Goal: Find specific page/section: Find specific page/section

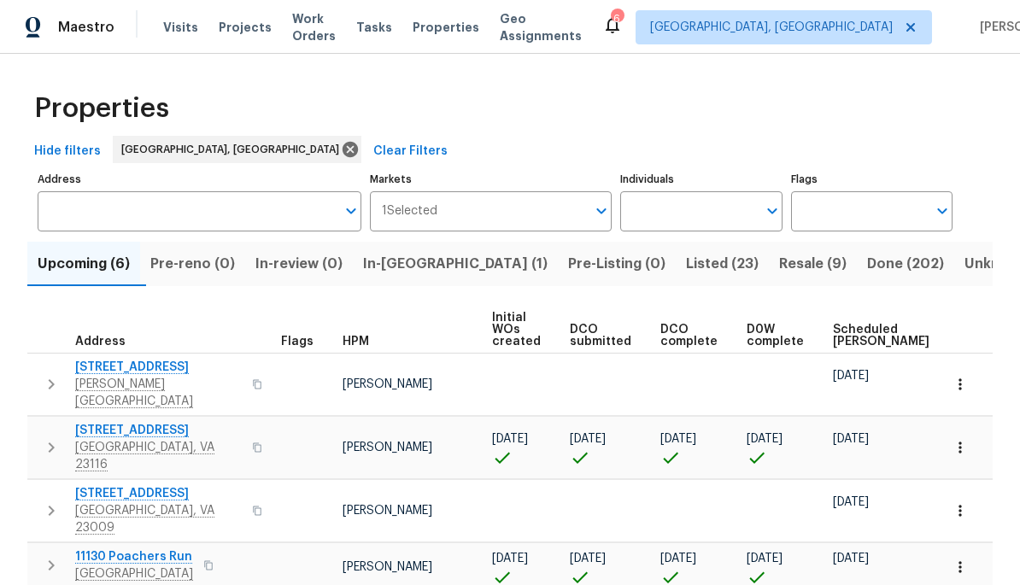
click at [676, 278] on button "Listed (23)" at bounding box center [722, 264] width 93 height 44
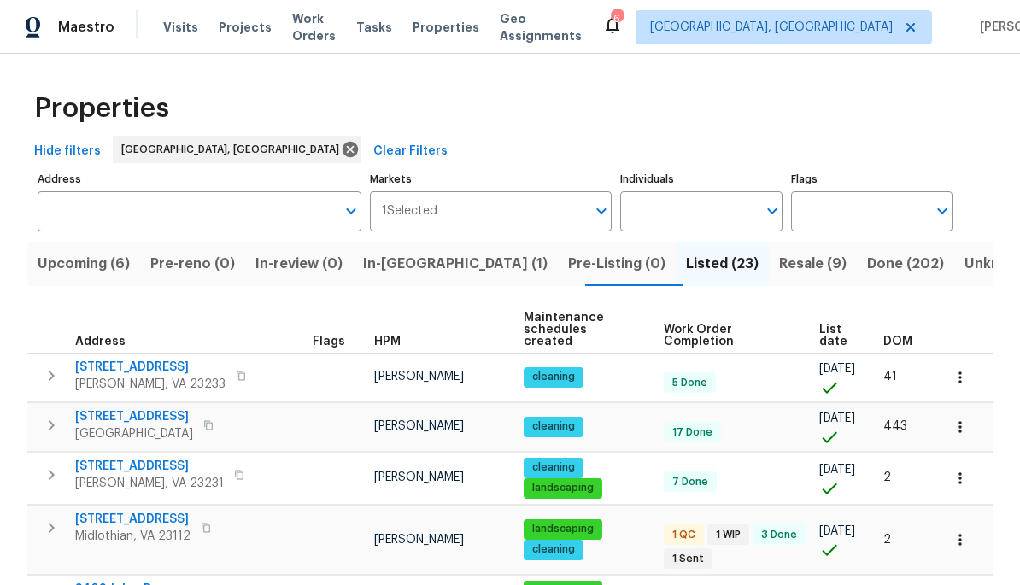
click at [910, 336] on span "DOM" at bounding box center [897, 342] width 29 height 12
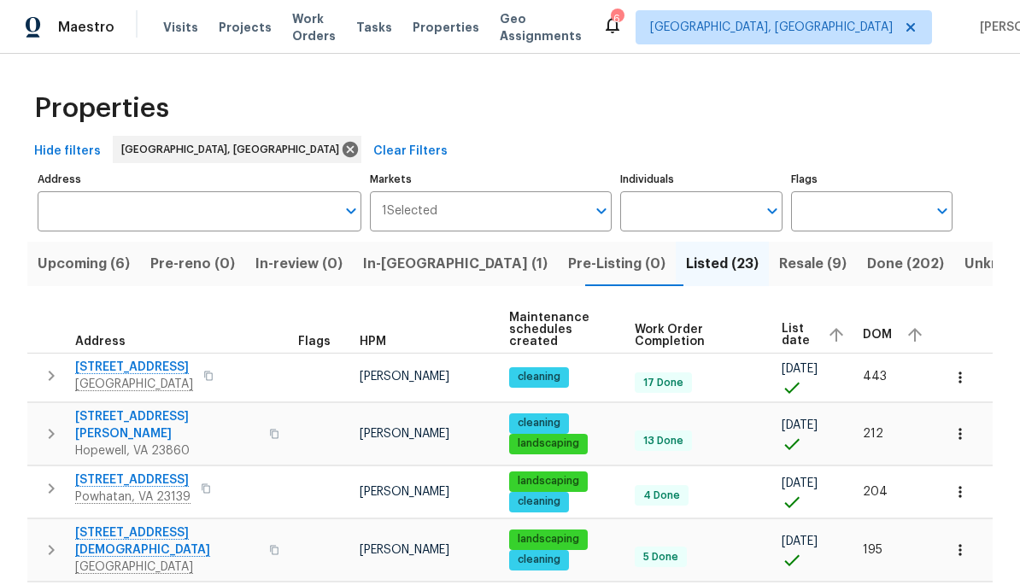
click at [892, 336] on div "DOM" at bounding box center [895, 335] width 65 height 26
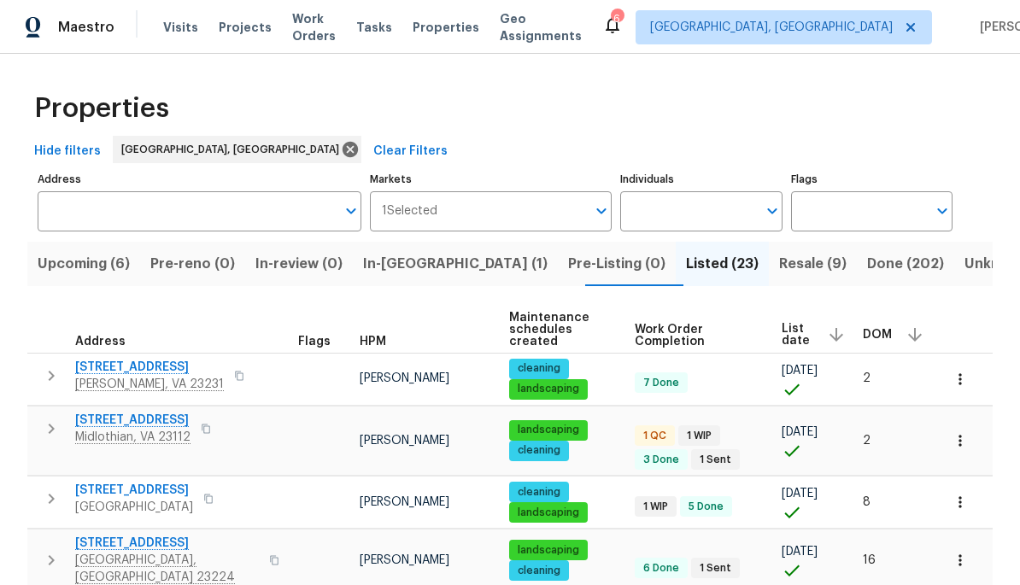
click at [213, 417] on button "button" at bounding box center [206, 429] width 20 height 24
click at [229, 364] on button "button" at bounding box center [239, 376] width 20 height 24
click at [219, 487] on button "button" at bounding box center [208, 499] width 20 height 24
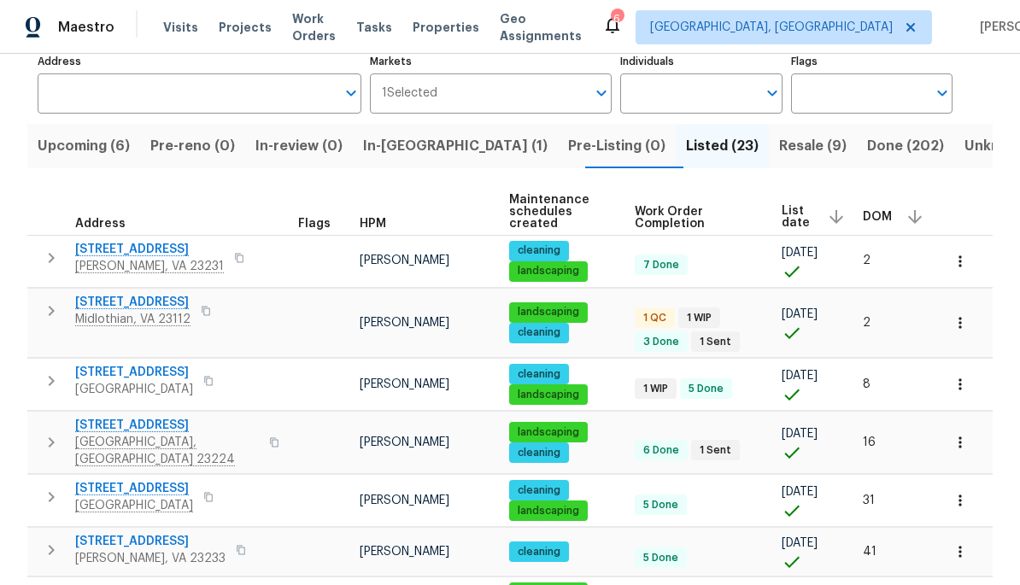
scroll to position [119, 0]
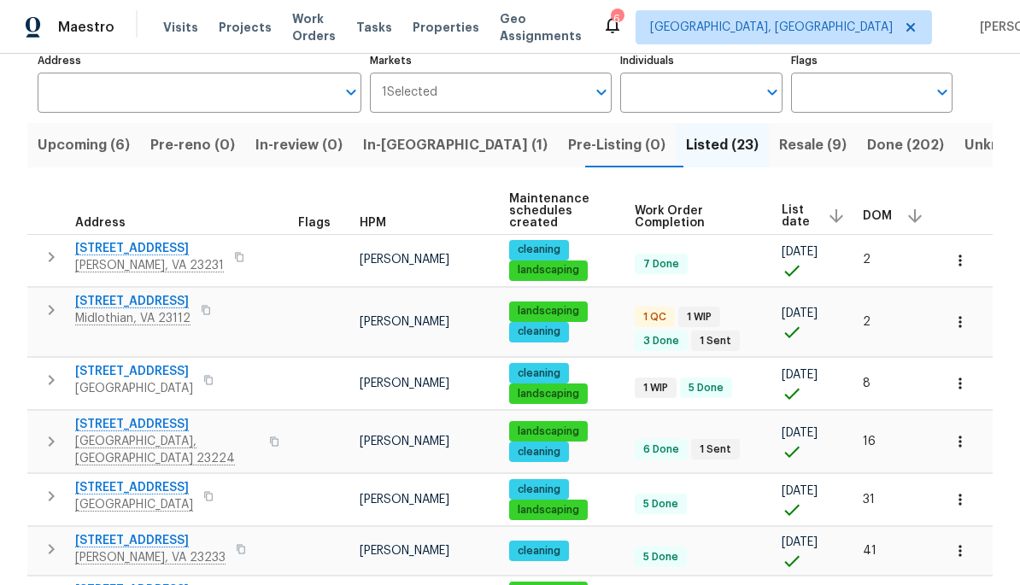
click at [264, 421] on button "button" at bounding box center [274, 441] width 20 height 41
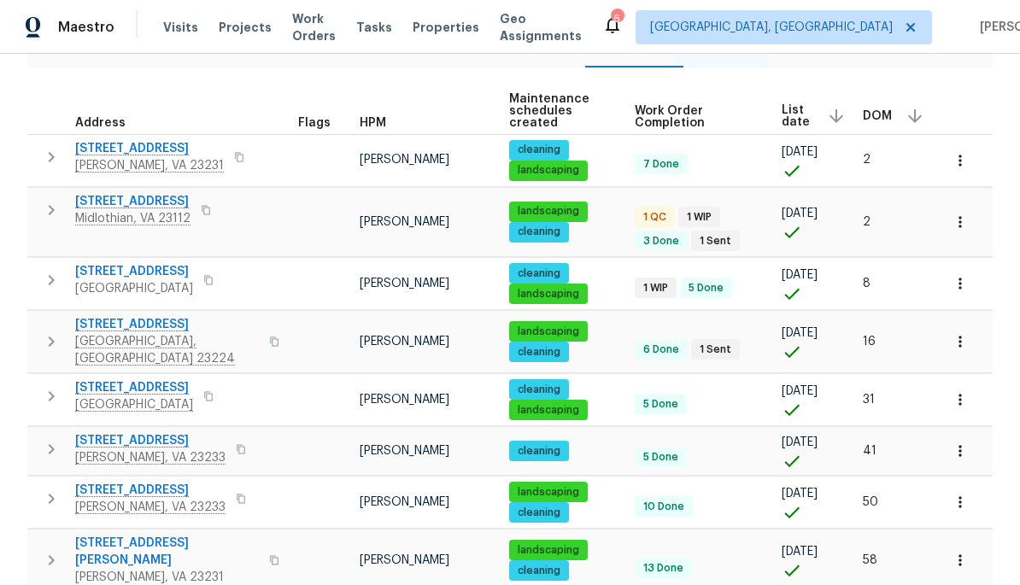
scroll to position [220, 0]
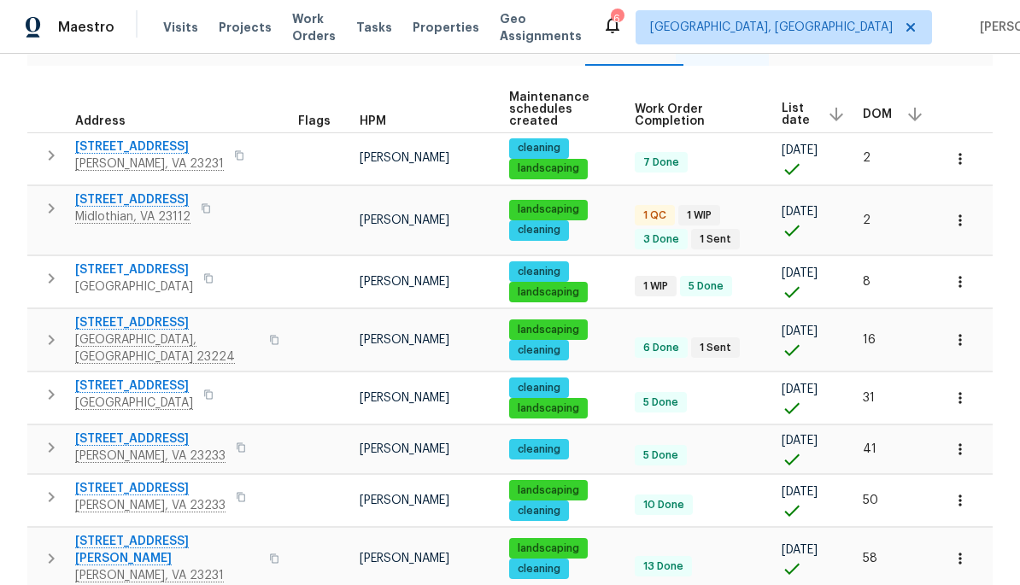
click at [215, 383] on button "button" at bounding box center [208, 395] width 20 height 24
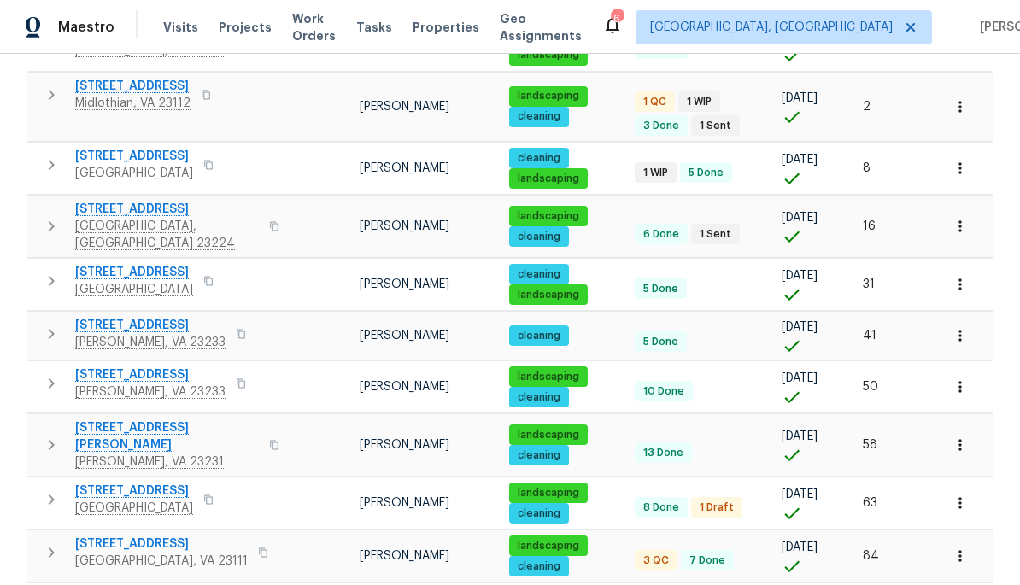
scroll to position [361, 0]
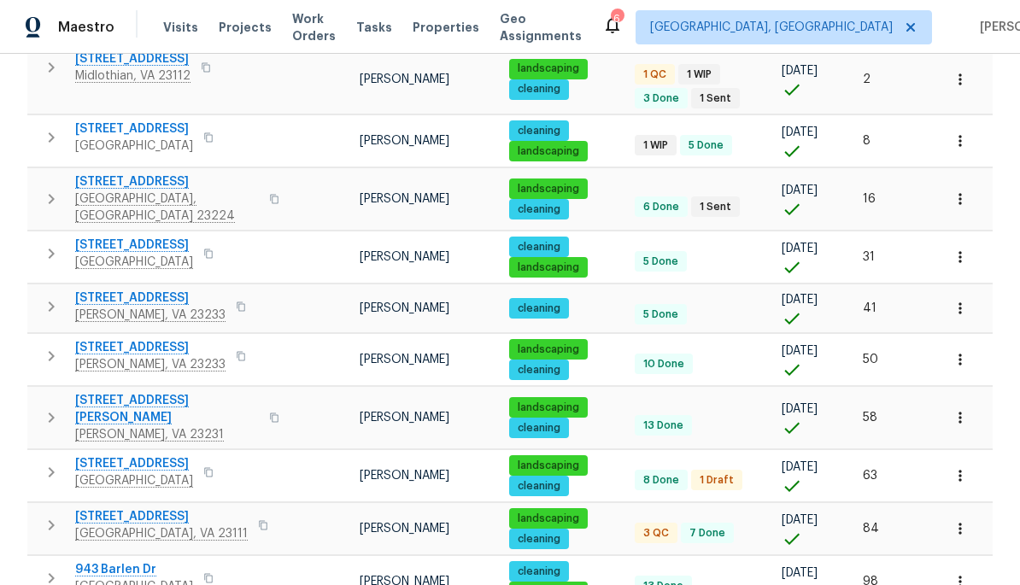
click at [264, 397] on button "button" at bounding box center [274, 417] width 20 height 41
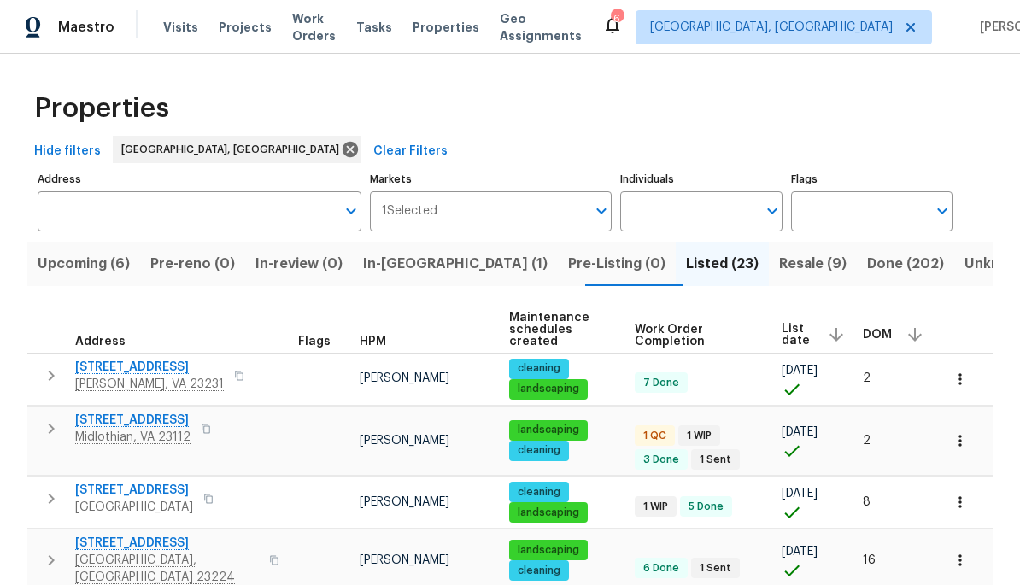
scroll to position [0, 0]
click at [779, 262] on span "Resale (9)" at bounding box center [812, 264] width 67 height 24
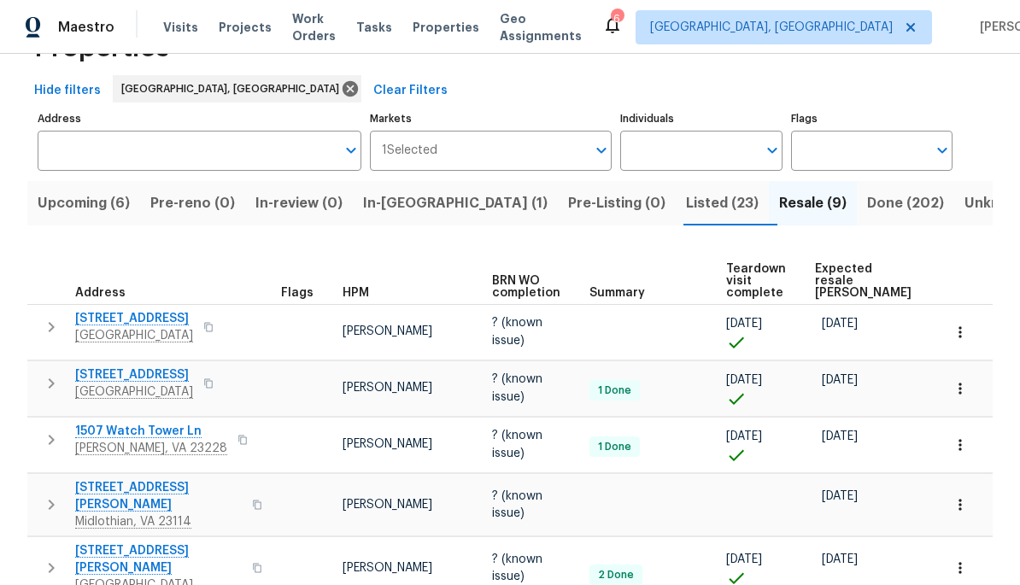
scroll to position [60, 0]
click at [686, 214] on span "Listed (23)" at bounding box center [722, 204] width 73 height 24
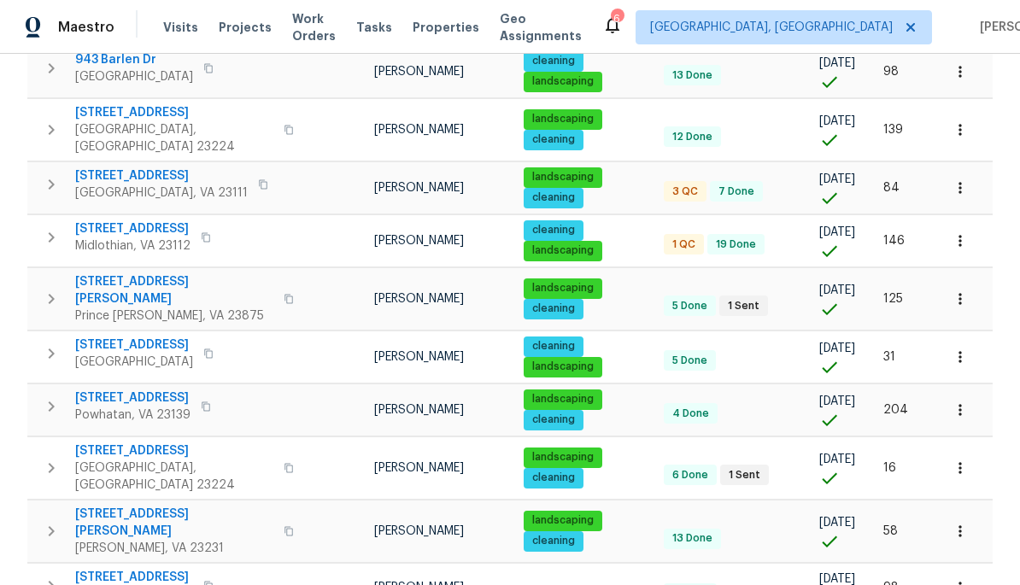
scroll to position [1037, 0]
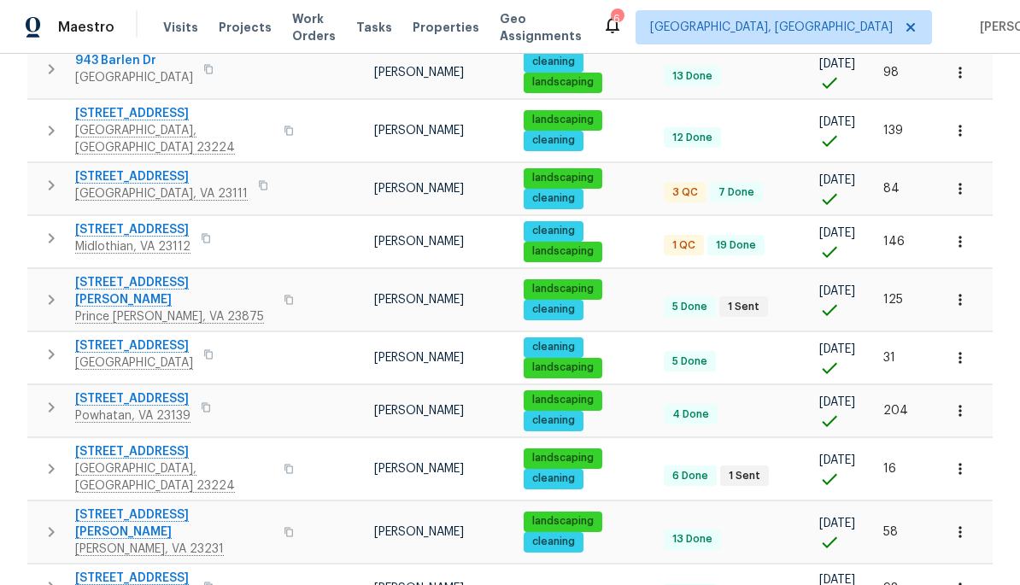
click at [973, 553] on body "Maestro Visits Projects Work Orders Tasks Properties Geo Assignments 6 Richmond…" at bounding box center [510, 292] width 1020 height 585
click at [986, 489] on li "50" at bounding box center [966, 487] width 79 height 51
type input "50"
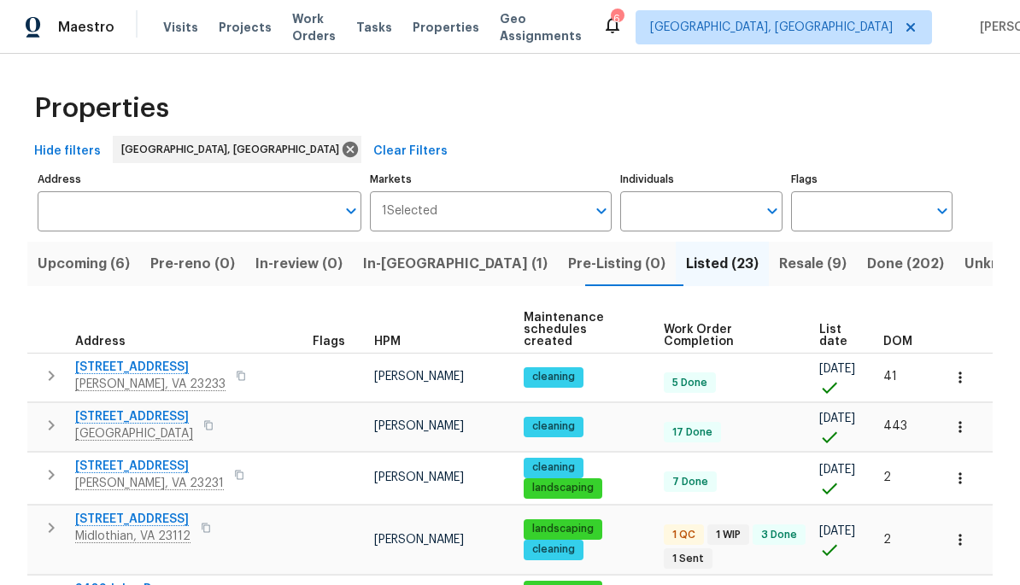
click at [901, 336] on span "DOM" at bounding box center [897, 342] width 29 height 12
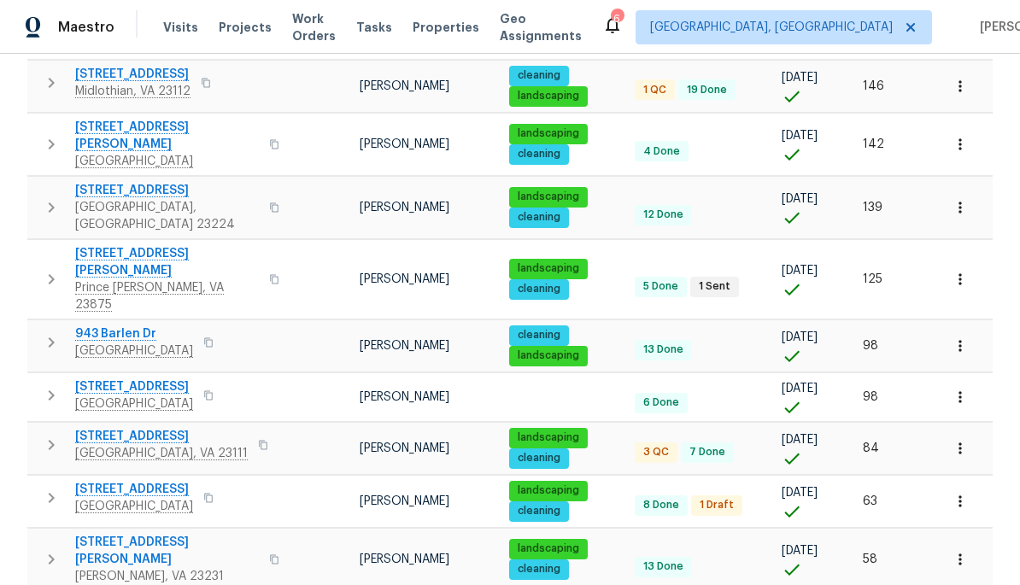
scroll to position [682, 0]
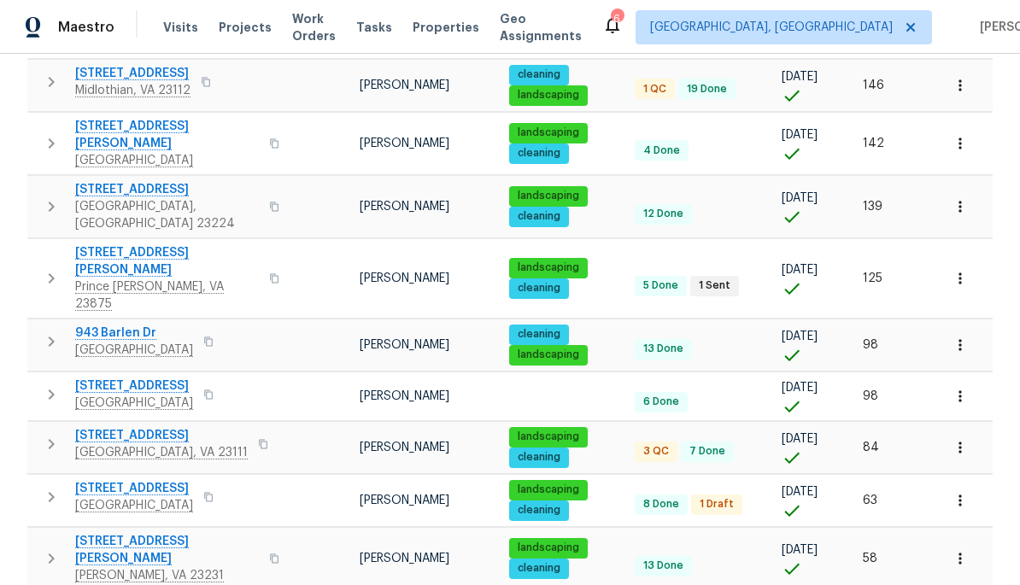
click at [216, 330] on button "button" at bounding box center [208, 342] width 20 height 24
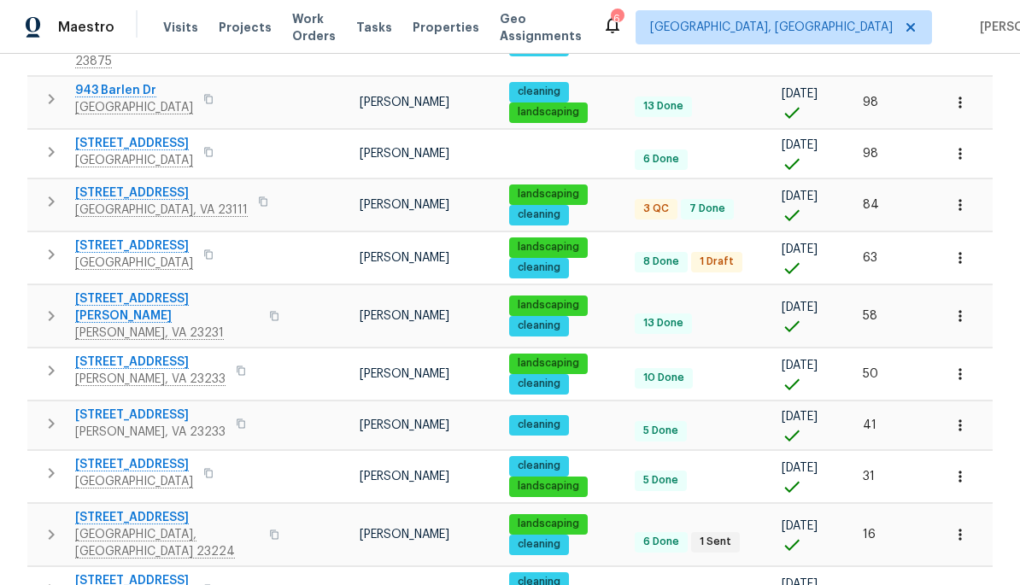
scroll to position [923, 0]
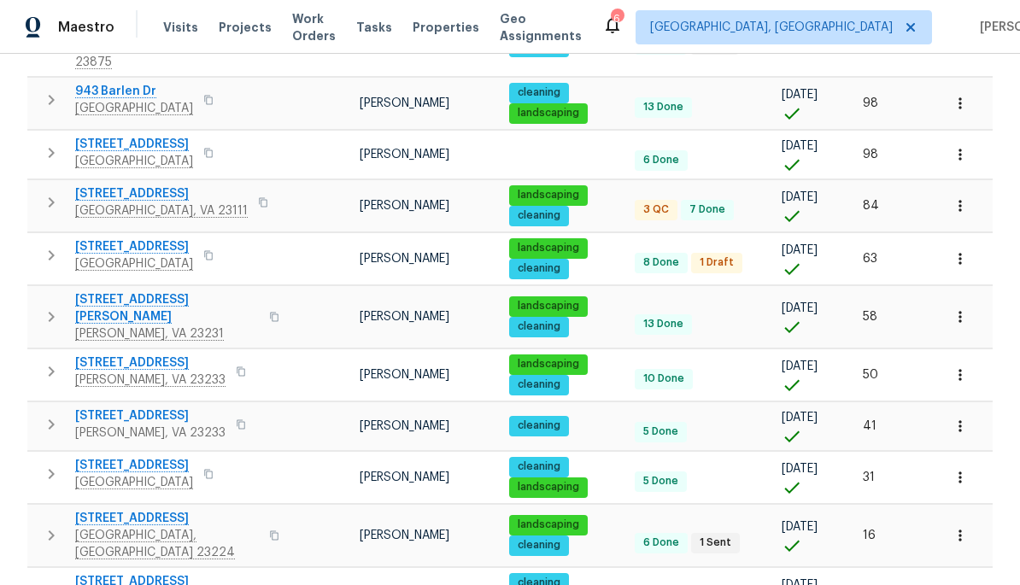
click at [231, 413] on button "button" at bounding box center [241, 425] width 20 height 24
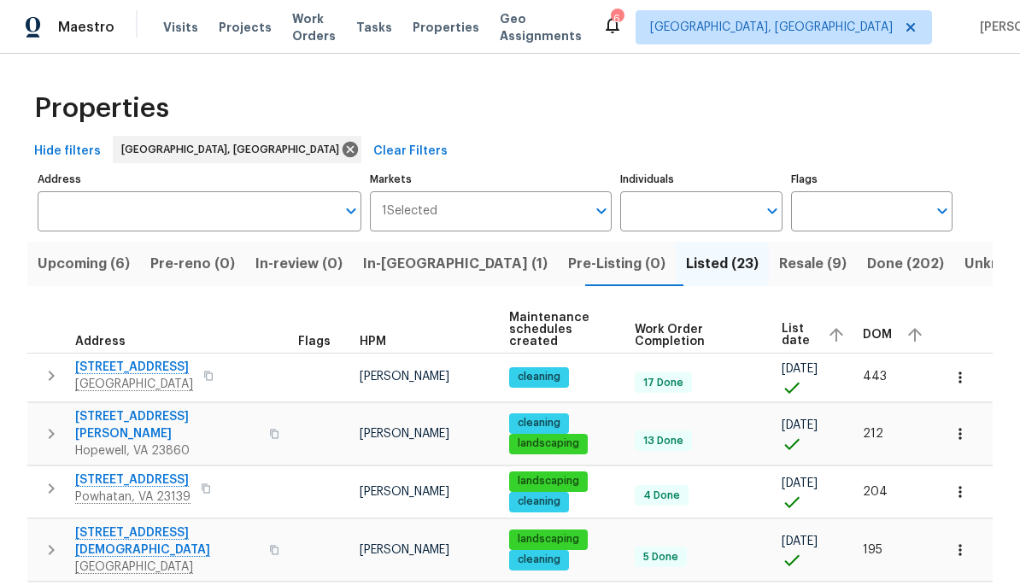
scroll to position [0, 0]
click at [116, 264] on span "Upcoming (6)" at bounding box center [84, 264] width 92 height 24
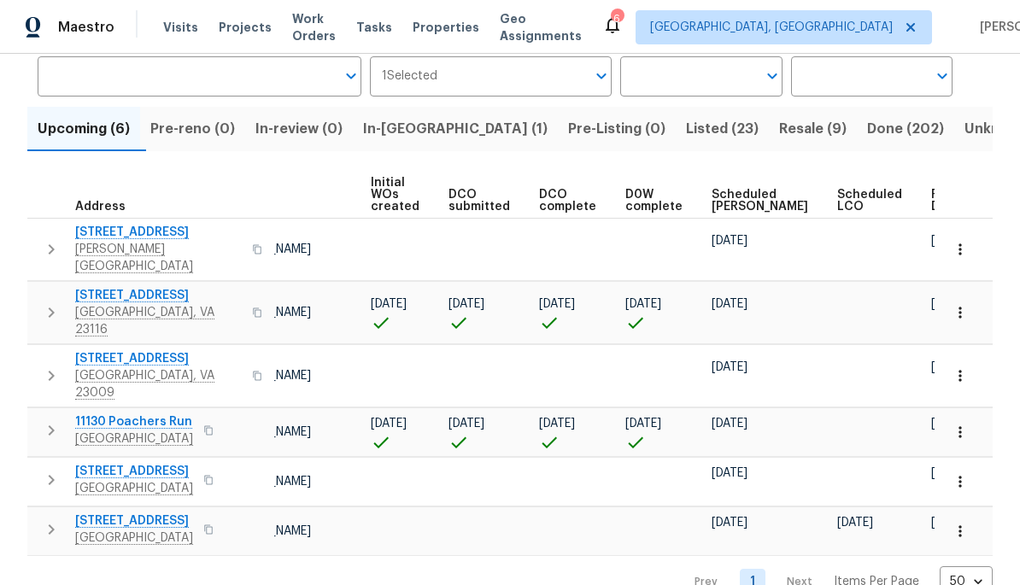
scroll to position [0, 120]
click at [932, 212] on span "Ready Date" at bounding box center [951, 201] width 38 height 24
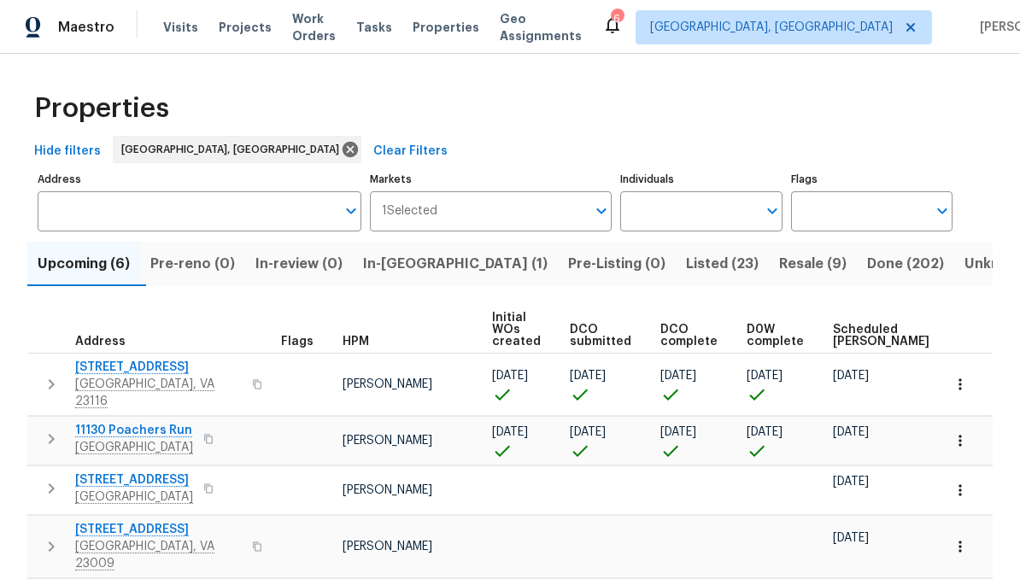
click at [138, 489] on span "Richmond, VA 23223" at bounding box center [134, 497] width 118 height 17
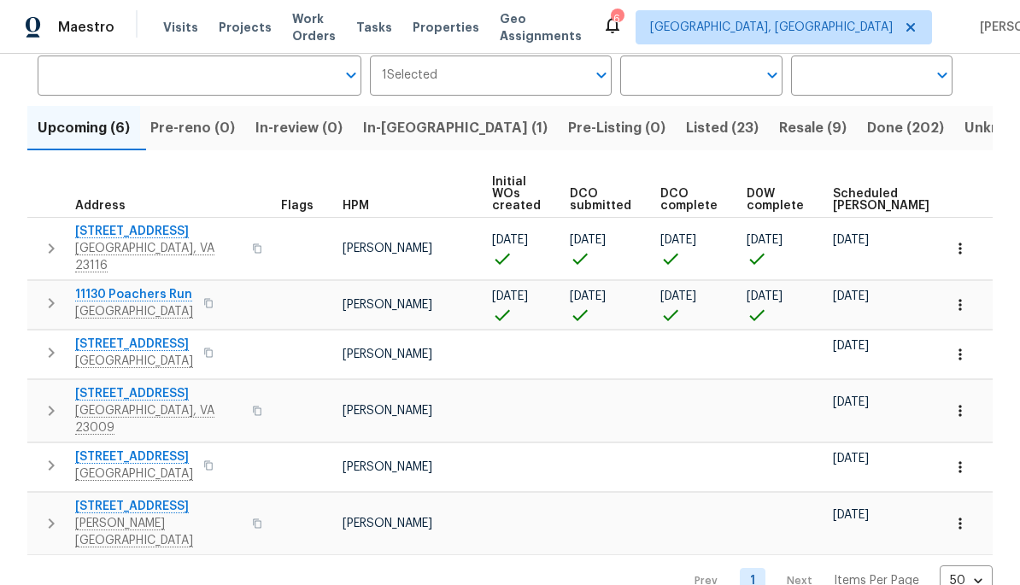
scroll to position [135, 0]
click at [171, 403] on span "Aylett, VA 23009" at bounding box center [158, 420] width 167 height 34
click at [177, 449] on span "8436 Spruce Pine Dr" at bounding box center [134, 457] width 118 height 17
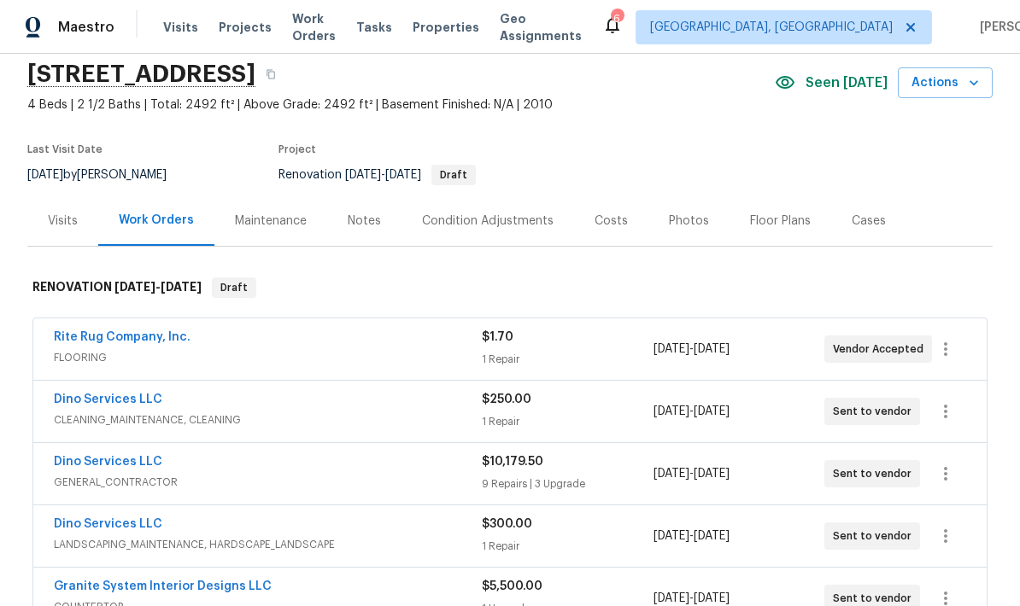
scroll to position [97, 0]
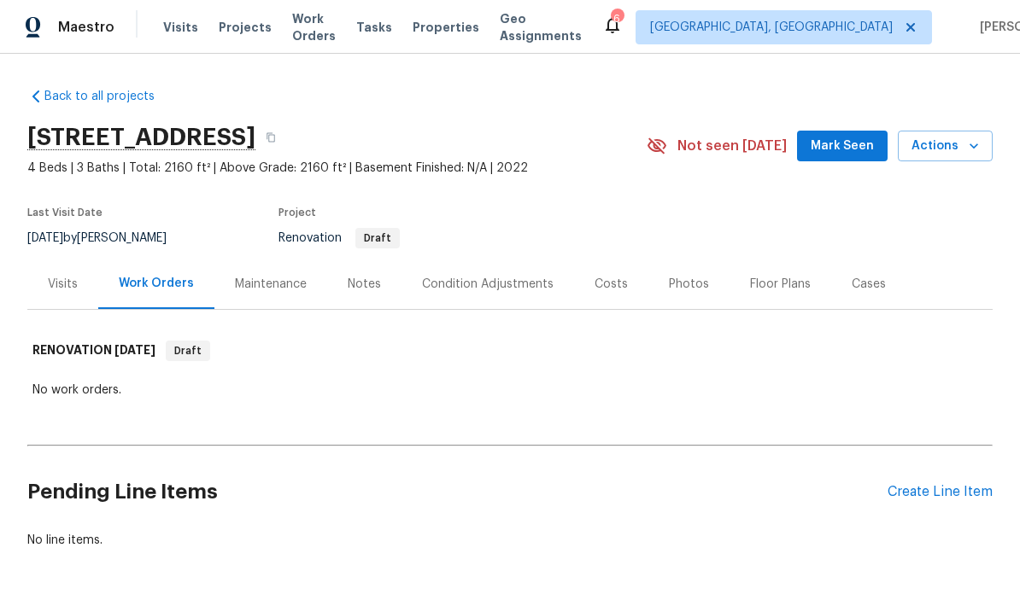
click at [365, 293] on div "Notes" at bounding box center [364, 284] width 74 height 50
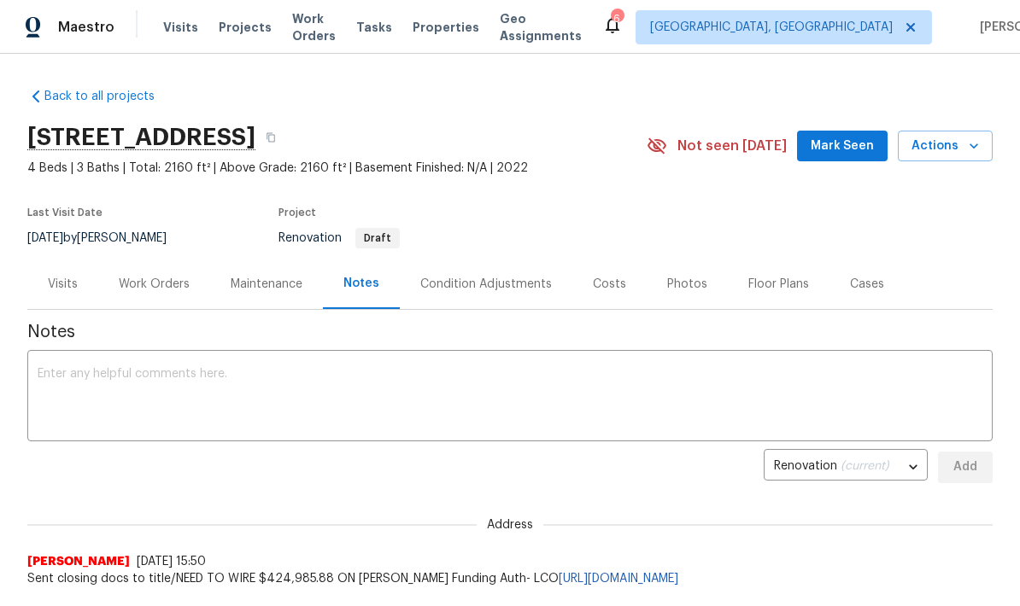
click at [516, 289] on div "Condition Adjustments" at bounding box center [486, 284] width 132 height 17
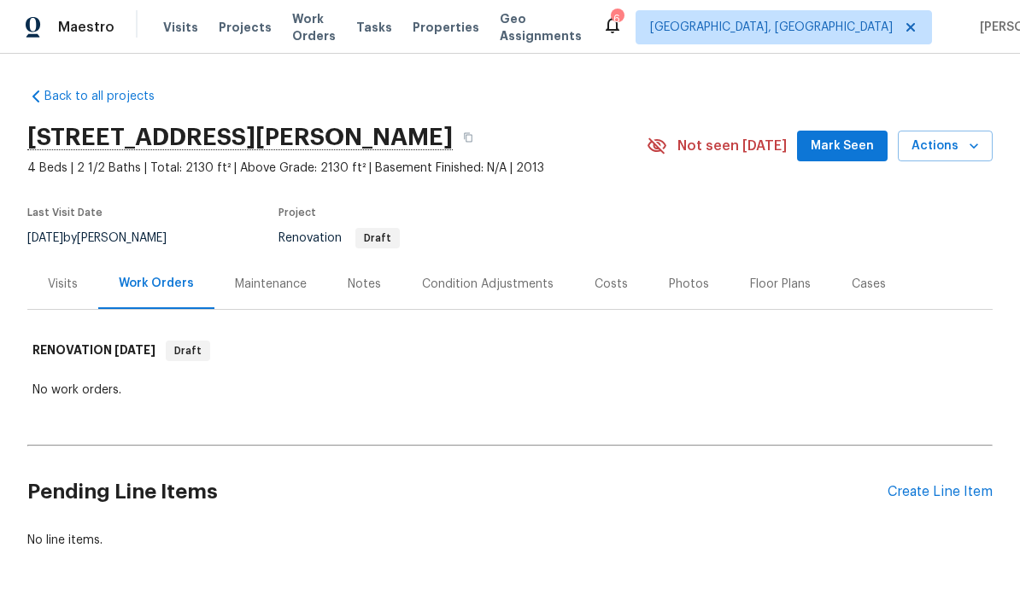
click at [369, 295] on div "Notes" at bounding box center [364, 284] width 74 height 50
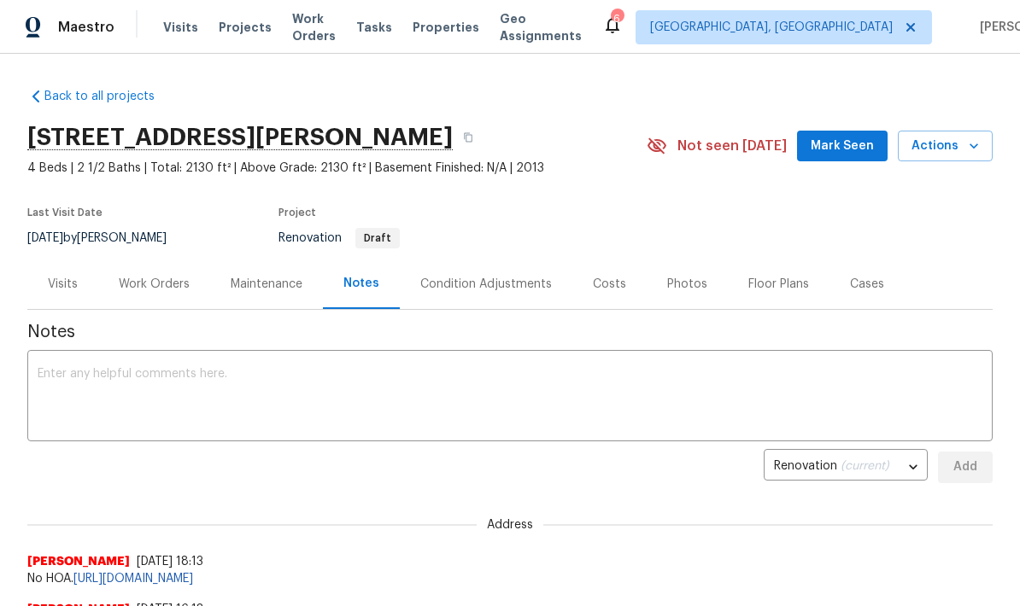
click at [527, 302] on div "Condition Adjustments" at bounding box center [486, 284] width 173 height 50
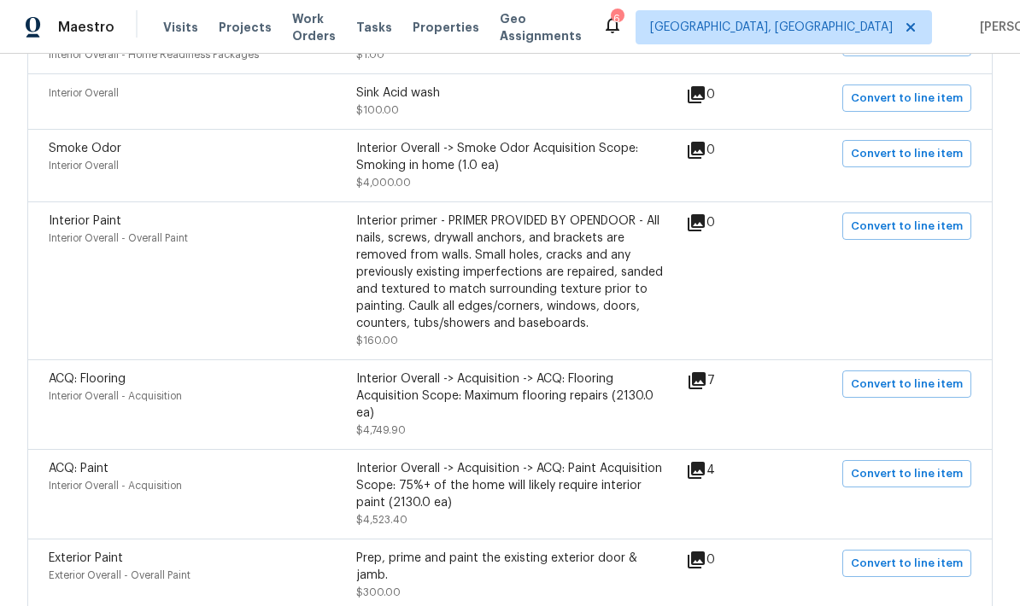
scroll to position [483, 0]
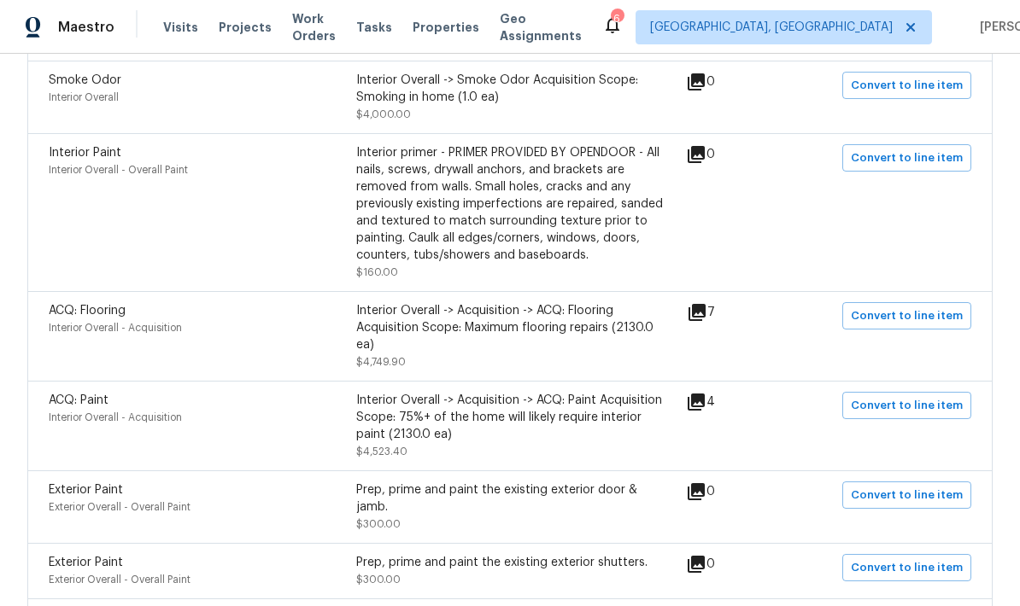
click at [705, 319] on icon at bounding box center [696, 312] width 17 height 17
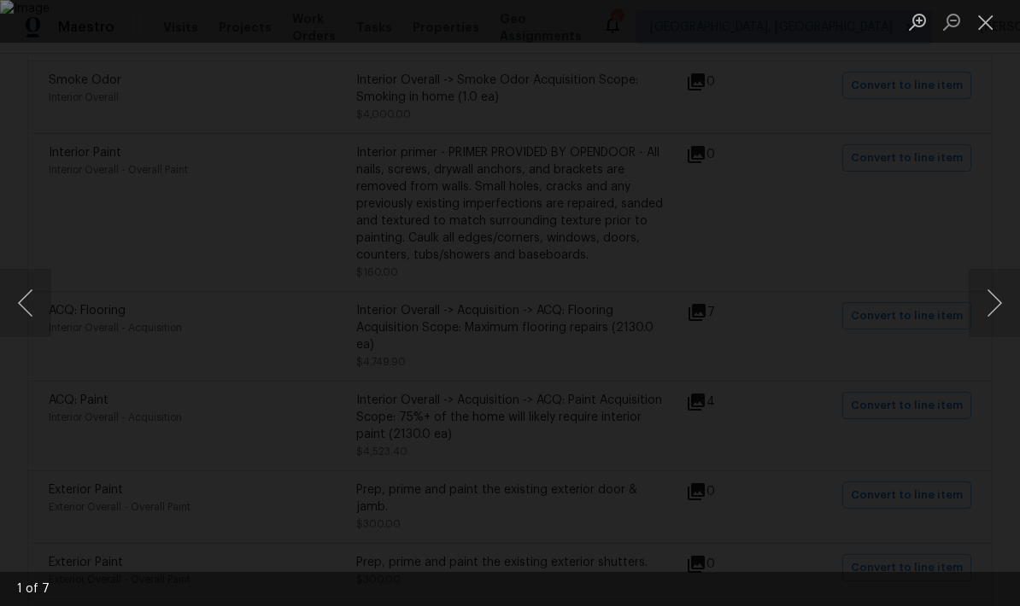
click at [986, 322] on button "Next image" at bounding box center [993, 303] width 51 height 68
click at [983, 326] on button "Next image" at bounding box center [993, 303] width 51 height 68
click at [981, 326] on button "Next image" at bounding box center [993, 303] width 51 height 68
click at [977, 333] on button "Next image" at bounding box center [993, 303] width 51 height 68
click at [990, 35] on button "Close lightbox" at bounding box center [985, 22] width 34 height 30
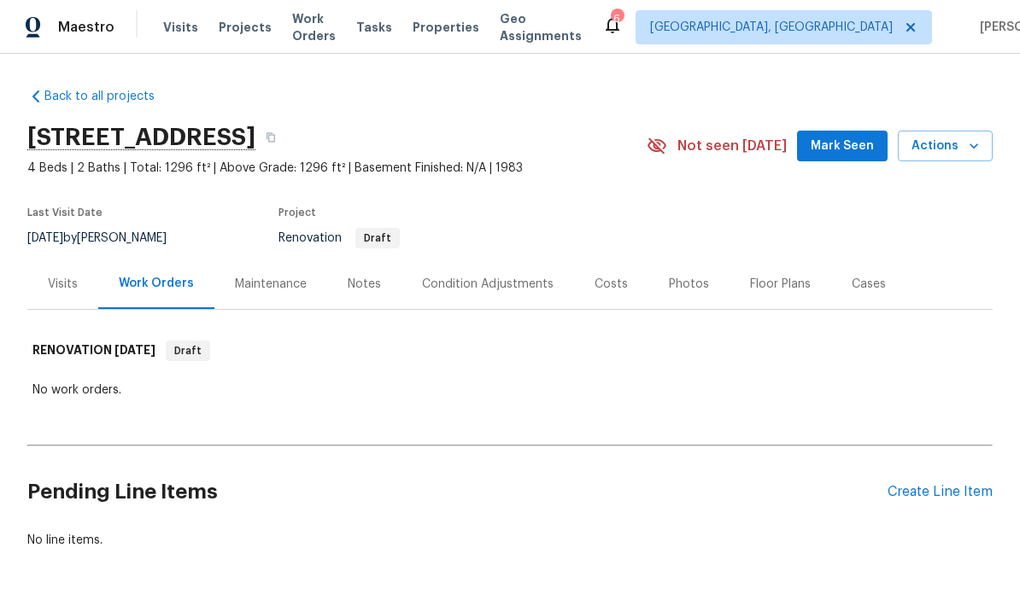
click at [365, 290] on div "Notes" at bounding box center [364, 284] width 33 height 17
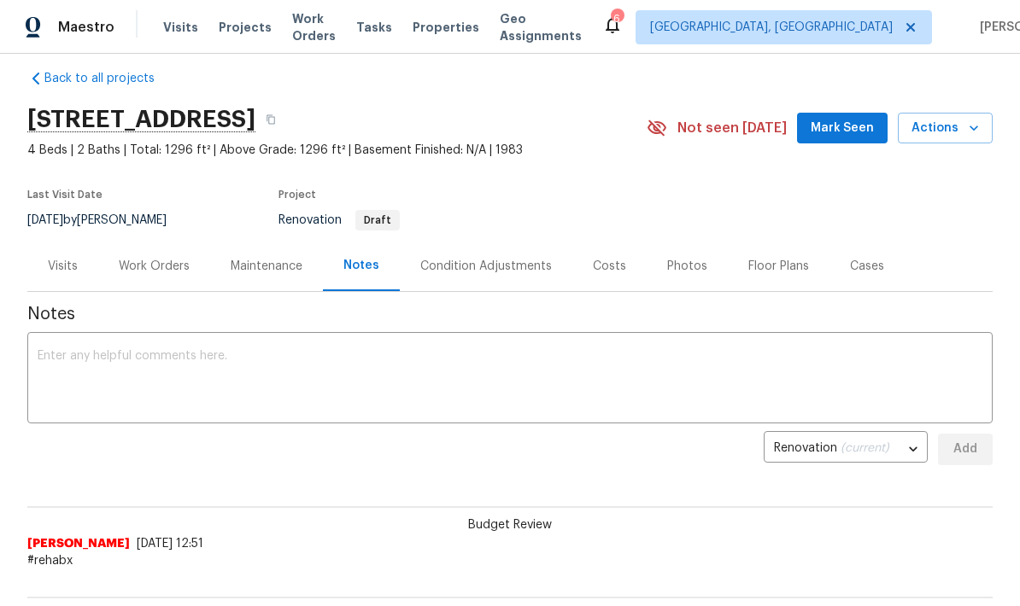
scroll to position [15, 0]
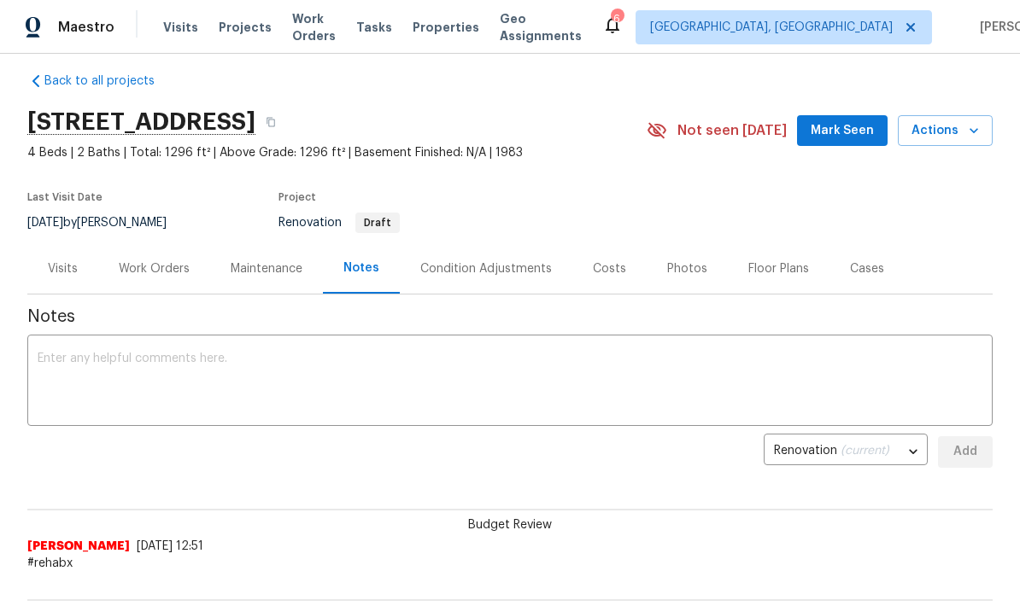
click at [528, 277] on div "Condition Adjustments" at bounding box center [486, 268] width 132 height 17
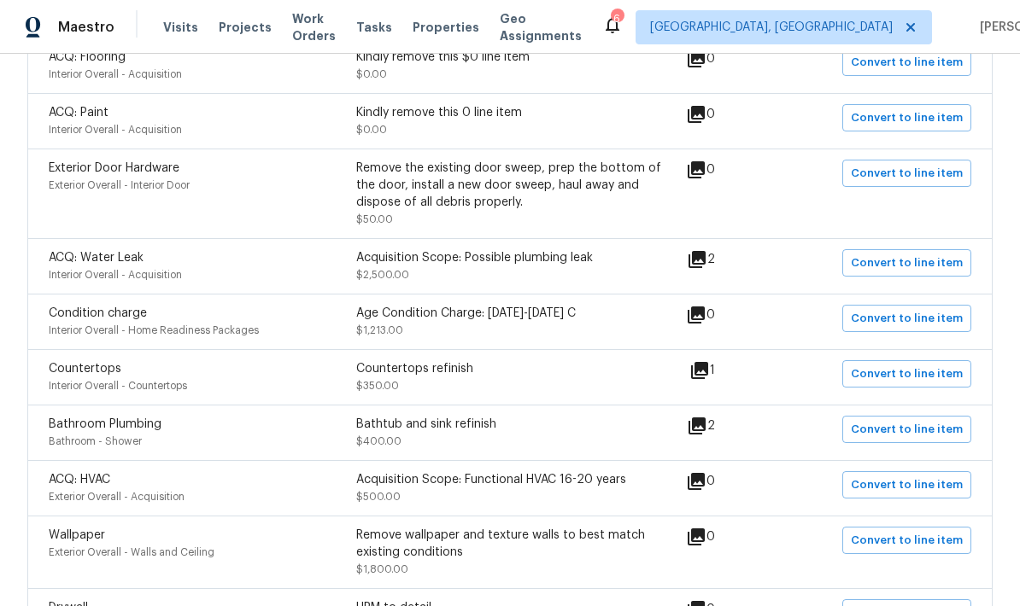
scroll to position [1285, 0]
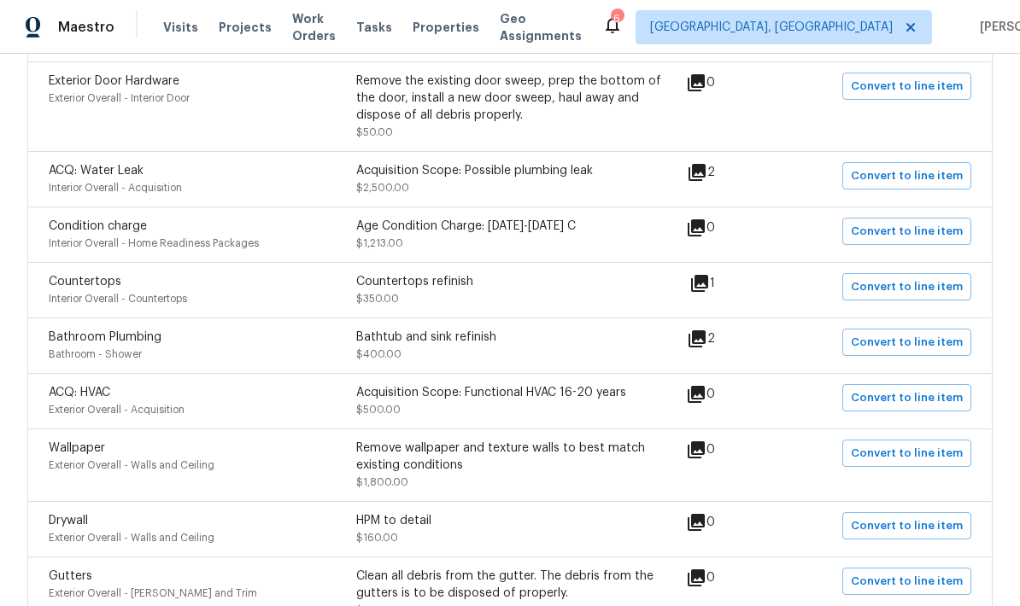
click at [703, 173] on icon at bounding box center [696, 172] width 17 height 17
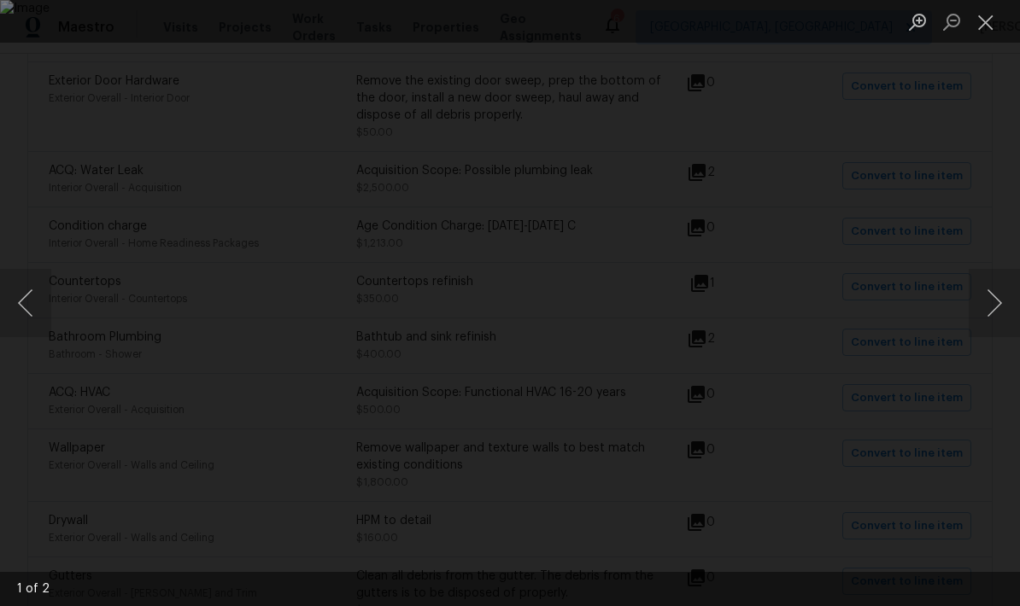
click at [992, 319] on button "Next image" at bounding box center [993, 303] width 51 height 68
click at [990, 319] on button "Next image" at bounding box center [993, 303] width 51 height 68
click at [988, 26] on button "Close lightbox" at bounding box center [985, 22] width 34 height 30
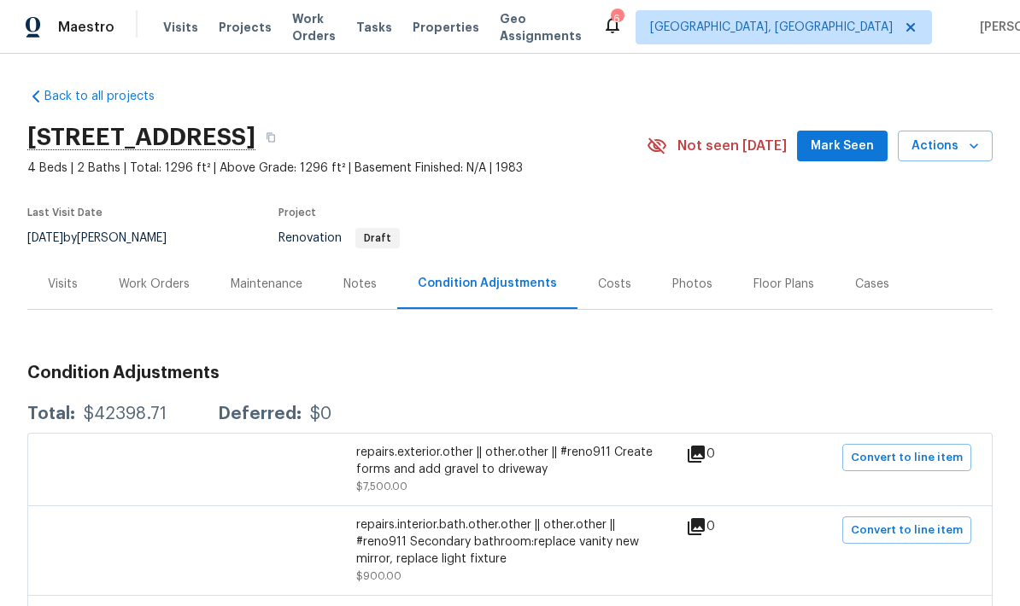
scroll to position [0, 0]
click at [286, 144] on button "button" at bounding box center [270, 137] width 31 height 31
click at [372, 278] on div "Notes" at bounding box center [359, 284] width 33 height 17
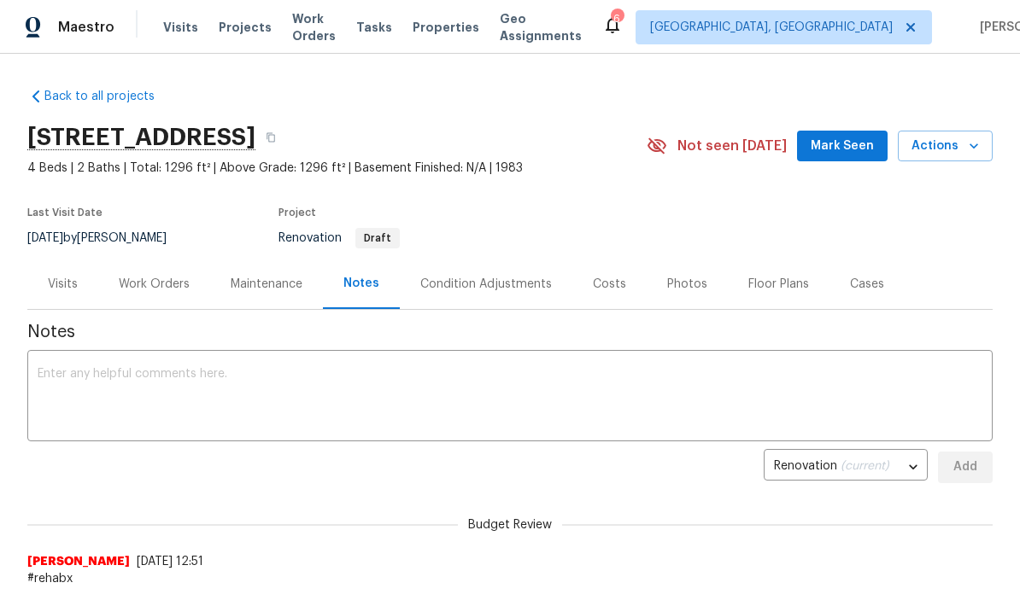
click at [136, 280] on div "Work Orders" at bounding box center [154, 284] width 71 height 17
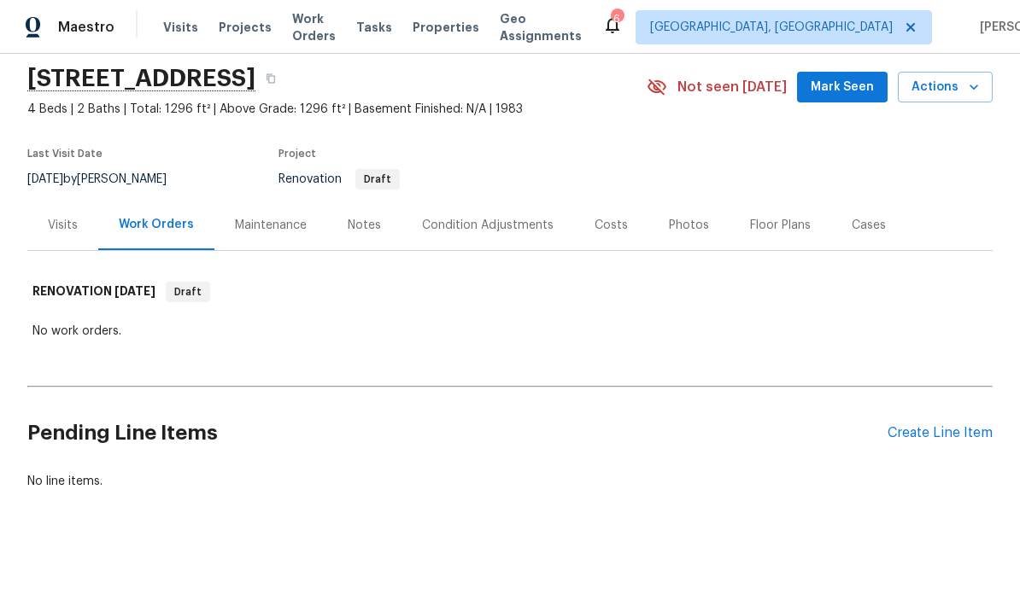
scroll to position [58, 0]
click at [348, 222] on div "Notes" at bounding box center [364, 226] width 33 height 17
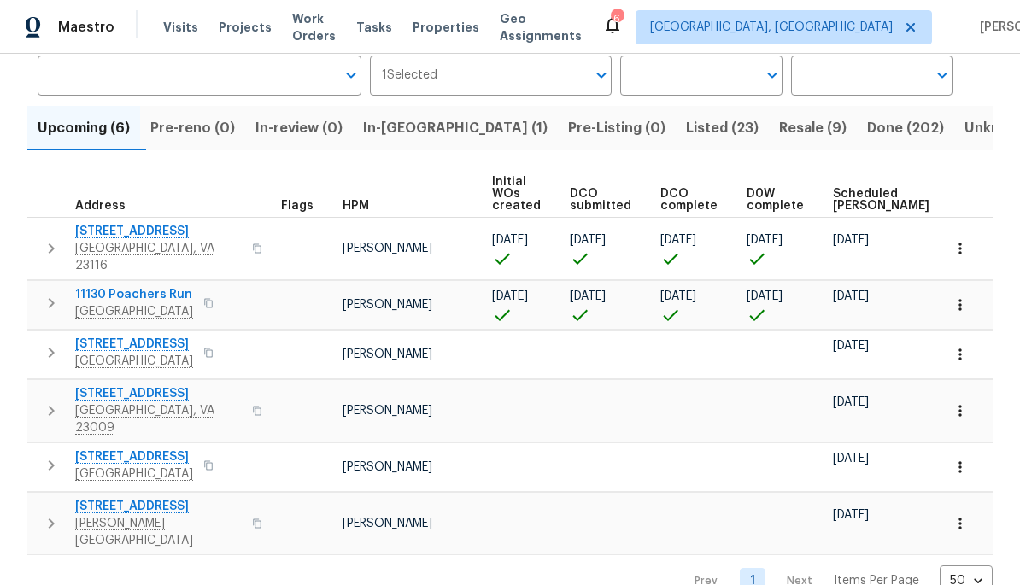
scroll to position [135, 0]
click at [117, 516] on span "Chester, VA 23831" at bounding box center [158, 533] width 167 height 34
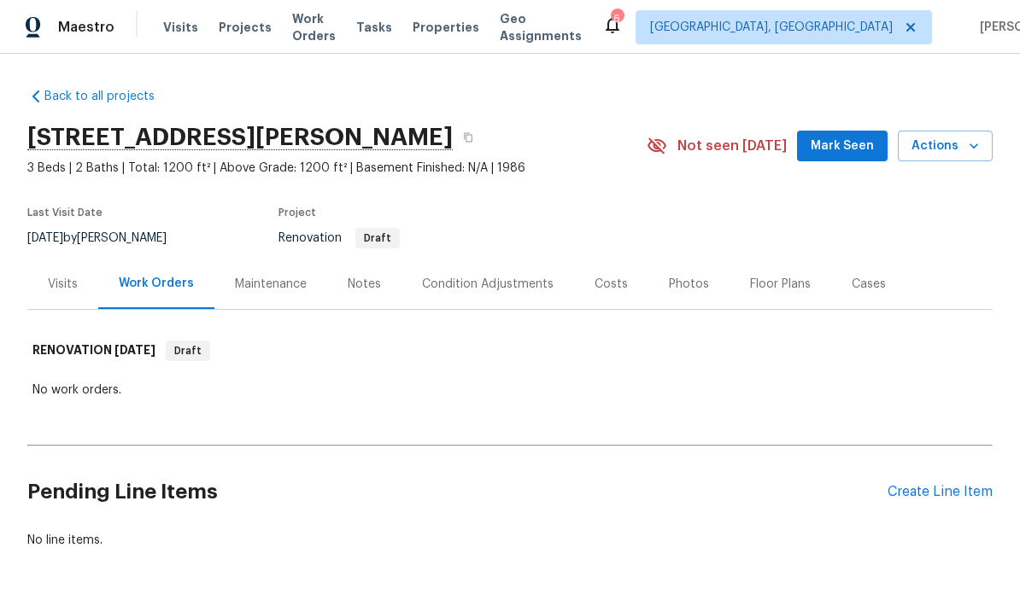
click at [355, 297] on div "Notes" at bounding box center [364, 284] width 74 height 50
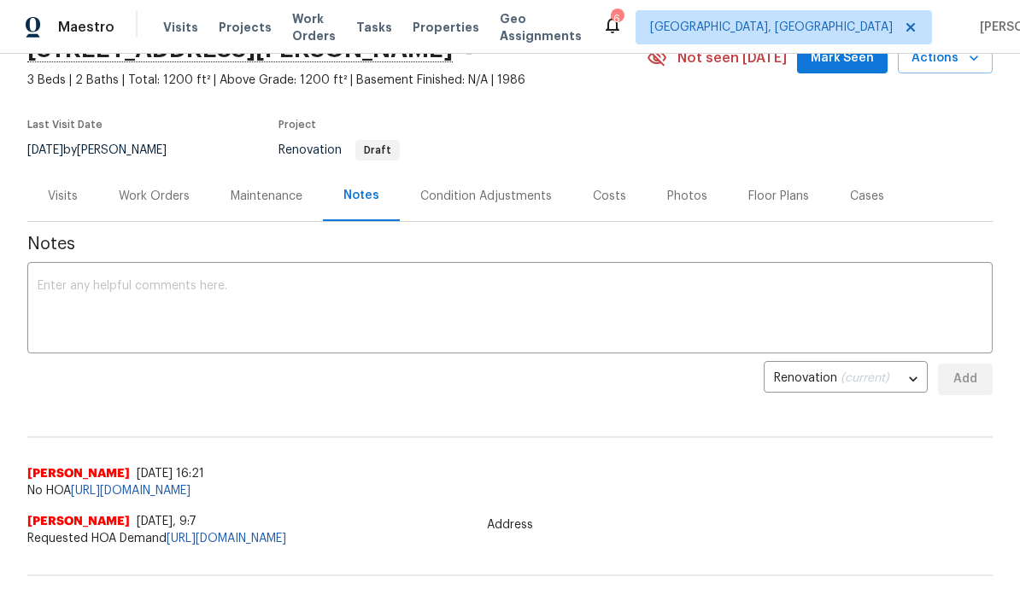
scroll to position [95, 0]
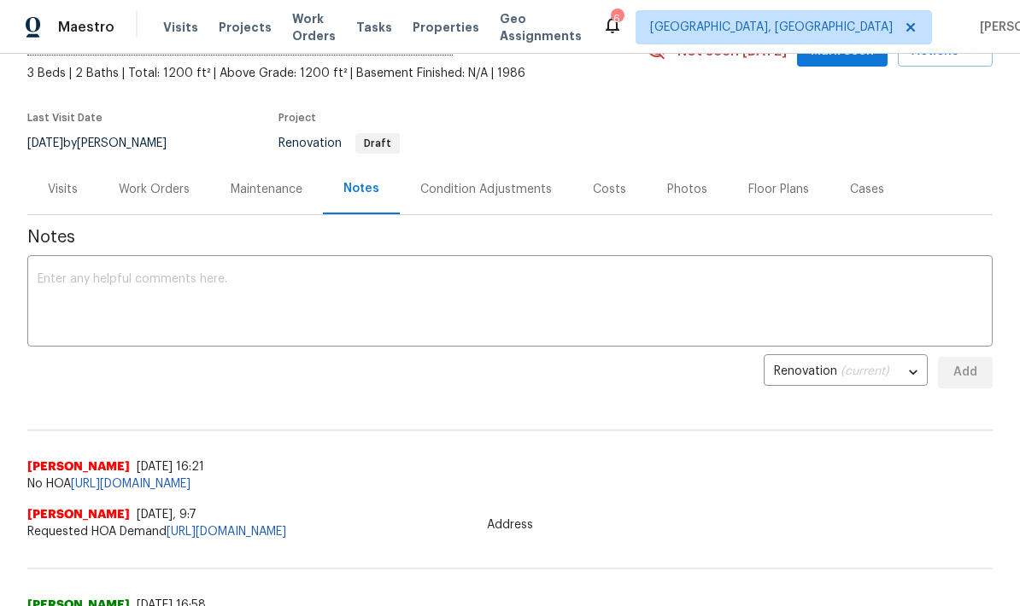
click at [119, 184] on div "Work Orders" at bounding box center [154, 189] width 71 height 17
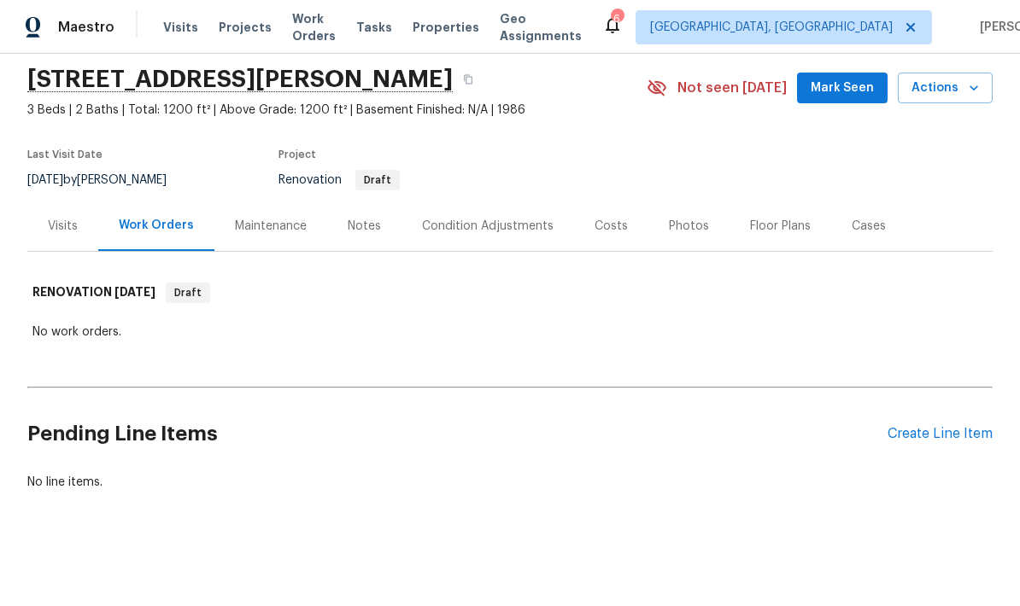
click at [461, 219] on div "Condition Adjustments" at bounding box center [488, 226] width 132 height 17
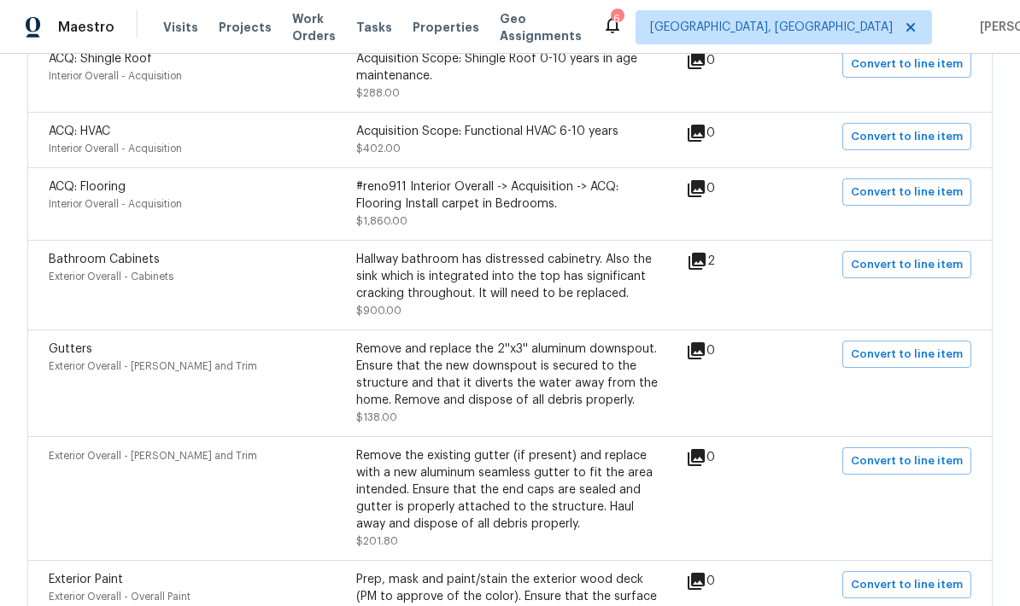
scroll to position [1208, 0]
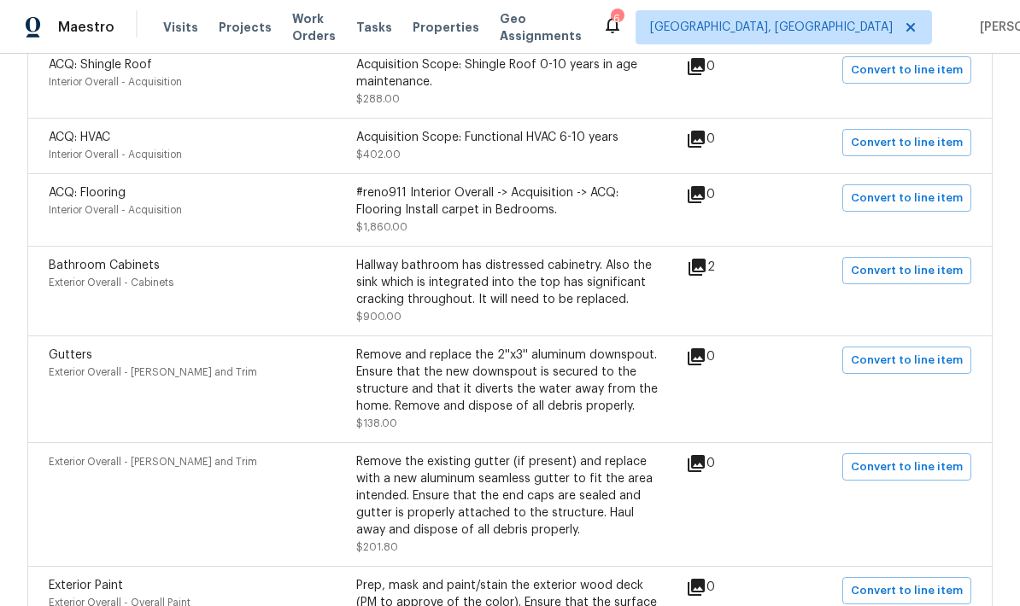
click at [699, 259] on icon at bounding box center [696, 267] width 17 height 17
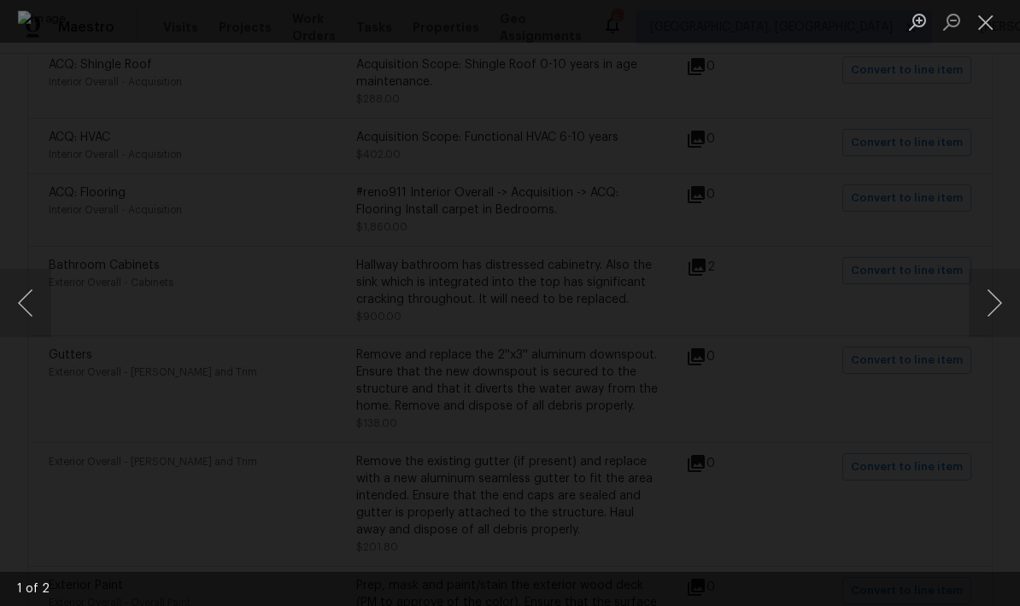
click at [992, 319] on button "Next image" at bounding box center [993, 303] width 51 height 68
click at [986, 318] on button "Next image" at bounding box center [993, 303] width 51 height 68
click at [994, 318] on button "Next image" at bounding box center [993, 303] width 51 height 68
click at [981, 10] on button "Close lightbox" at bounding box center [985, 22] width 34 height 30
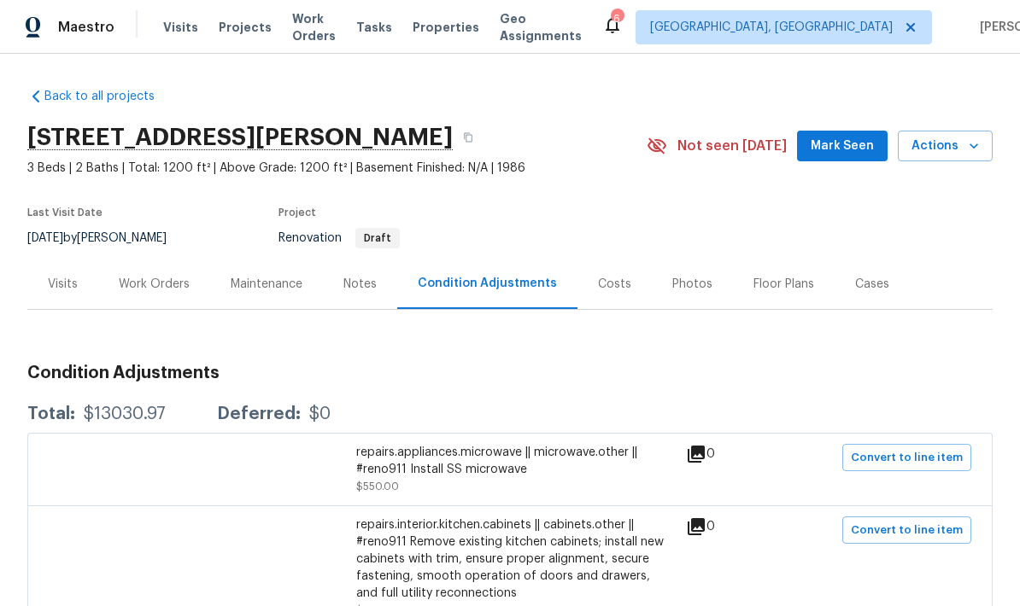
scroll to position [0, 0]
click at [469, 127] on button "button" at bounding box center [468, 137] width 31 height 31
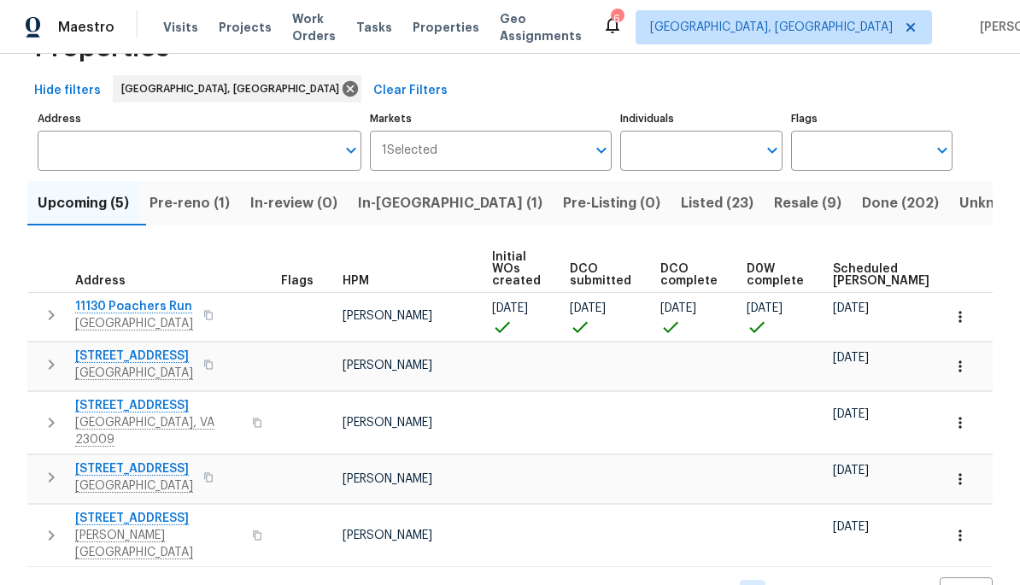
scroll to position [61, 0]
click at [188, 199] on span "Pre-reno (1)" at bounding box center [189, 202] width 80 height 24
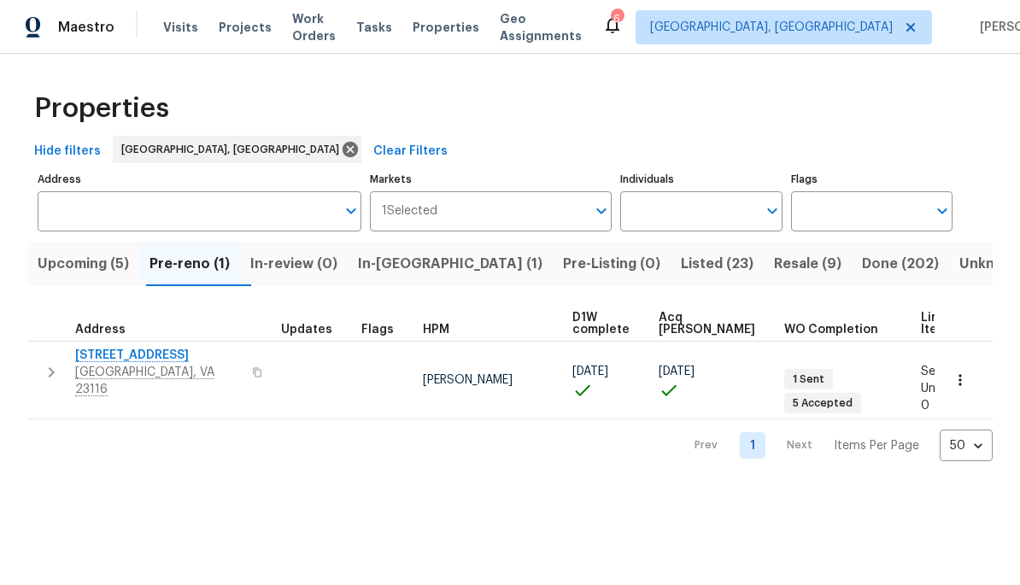
click at [126, 366] on span "[GEOGRAPHIC_DATA], VA 23116" at bounding box center [158, 381] width 167 height 34
